Goal: Information Seeking & Learning: Learn about a topic

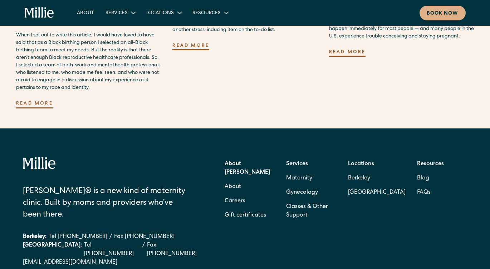
scroll to position [2126, 0]
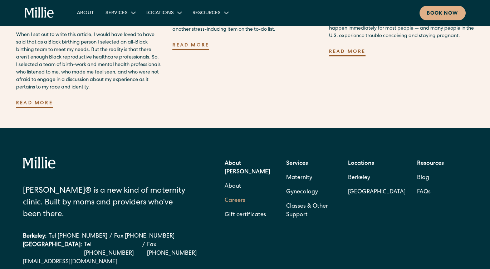
click at [237, 194] on link "Careers" at bounding box center [234, 201] width 21 height 14
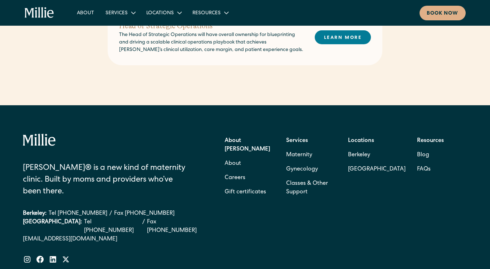
scroll to position [586, 0]
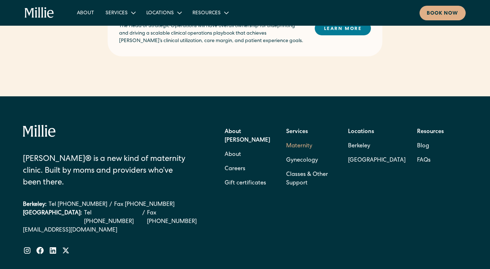
click at [302, 139] on link "Maternity" at bounding box center [299, 146] width 26 height 14
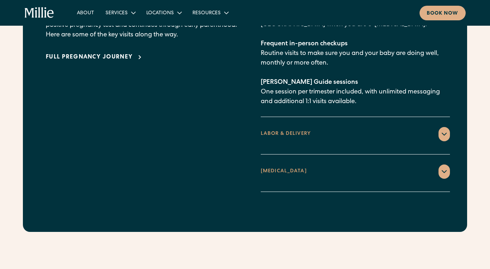
scroll to position [1110, 0]
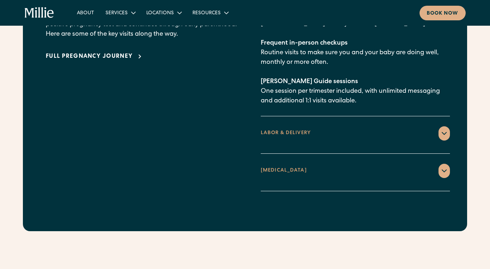
click at [263, 127] on div "LABOR & DELIVERY" at bounding box center [355, 134] width 189 height 14
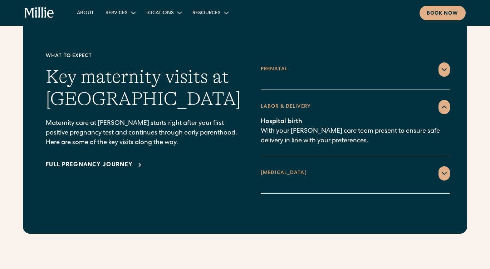
scroll to position [1001, 0]
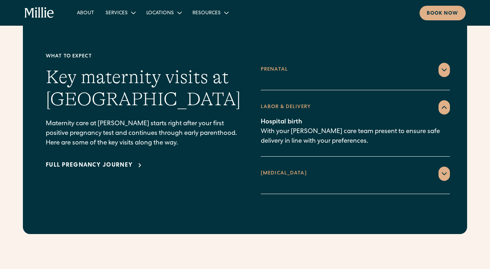
click at [276, 170] on div "[MEDICAL_DATA]" at bounding box center [284, 174] width 46 height 8
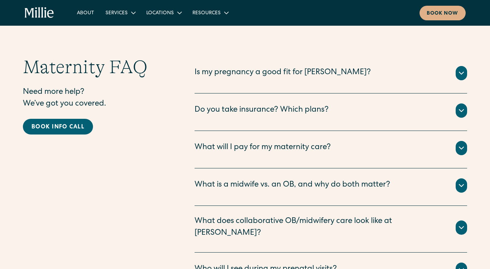
scroll to position [2310, 0]
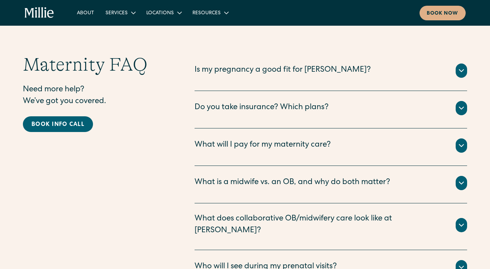
click at [212, 102] on div "Do you take insurance? Which plans?" at bounding box center [261, 108] width 134 height 12
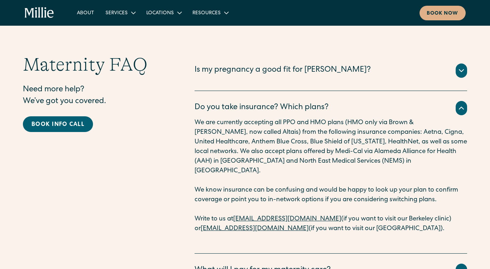
click at [253, 102] on div "Do you take insurance? Which plans?" at bounding box center [261, 108] width 134 height 12
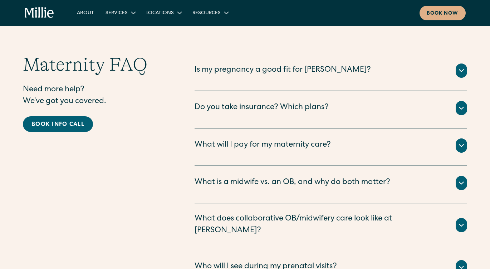
click at [257, 140] on div "What will I pay for my maternity care?" at bounding box center [262, 146] width 136 height 12
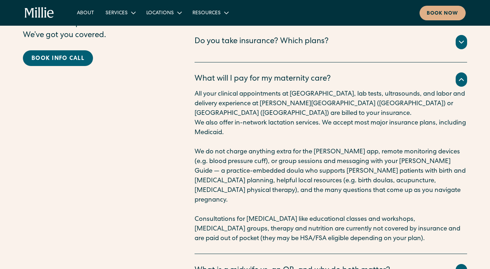
scroll to position [2378, 0]
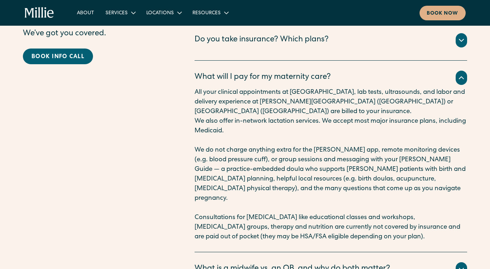
click at [266, 72] on div "What will I pay for my maternity care?" at bounding box center [262, 78] width 136 height 12
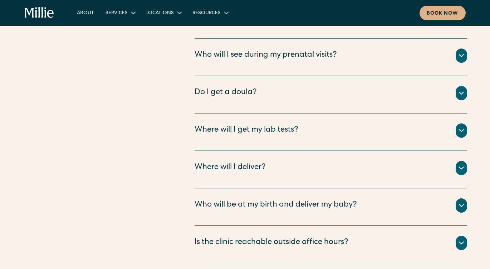
scroll to position [2535, 0]
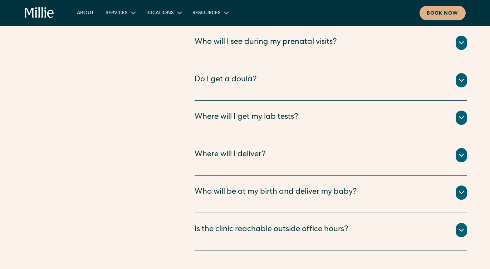
click at [247, 74] on div "Do I get a doula?" at bounding box center [225, 80] width 62 height 12
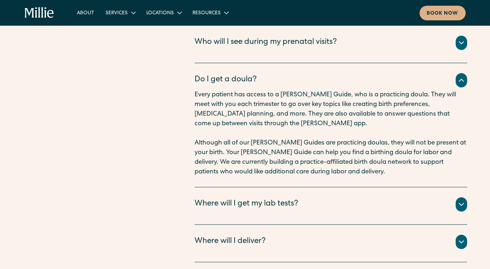
click at [247, 74] on div "Do I get a doula?" at bounding box center [225, 80] width 62 height 12
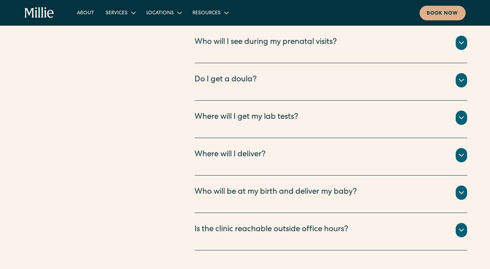
click at [253, 149] on div "Where will I deliver?" at bounding box center [229, 155] width 71 height 12
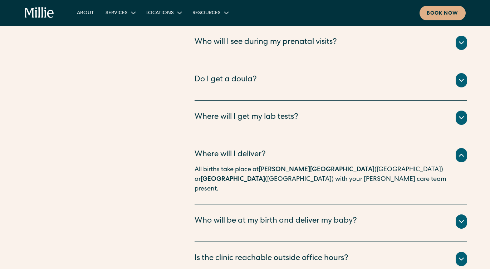
click at [253, 149] on div "Where will I deliver?" at bounding box center [229, 155] width 71 height 12
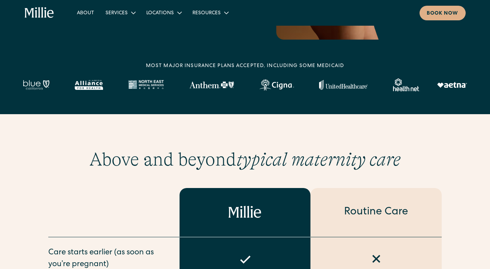
scroll to position [0, 0]
